Goal: Navigation & Orientation: Go to known website

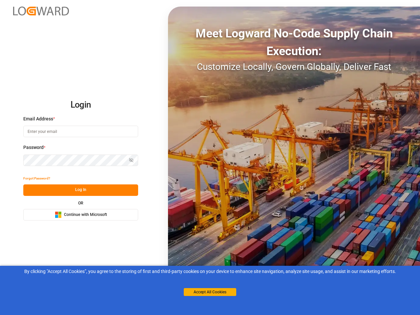
click at [210, 158] on div "Meet Logward No-Code Supply Chain Execution: Customize Locally, Govern Globally…" at bounding box center [294, 158] width 252 height 302
click at [41, 11] on img at bounding box center [41, 11] width 56 height 9
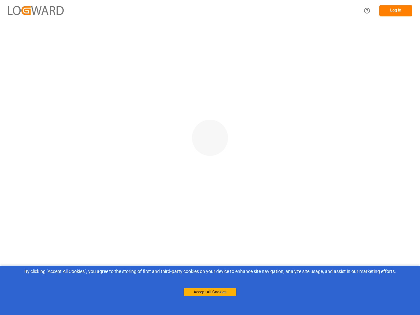
click at [37, 179] on main at bounding box center [210, 166] width 420 height 290
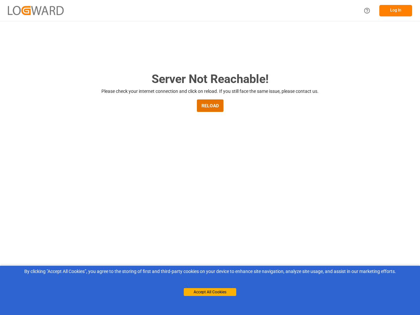
click at [81, 190] on main "Server Not Reachable! Please check your internet connection and click on reload…" at bounding box center [210, 215] width 420 height 290
click at [81, 215] on main "Server Not Reachable! Please check your internet connection and click on reload…" at bounding box center [210, 215] width 420 height 290
click at [210, 292] on button "Accept All Cookies" at bounding box center [210, 292] width 53 height 8
